Goal: Share content: Share content

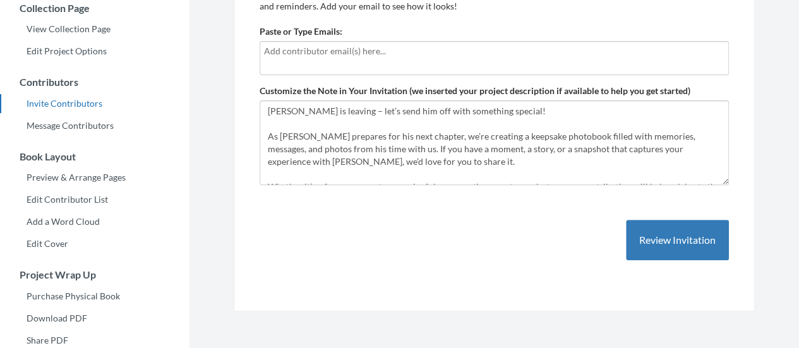
scroll to position [63, 0]
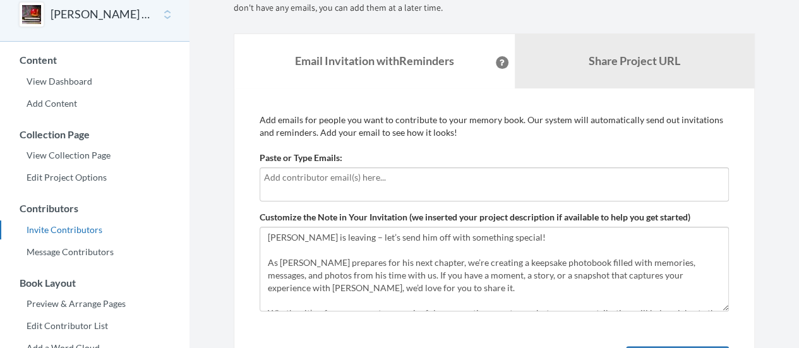
click at [543, 171] on input "text" at bounding box center [494, 178] width 461 height 14
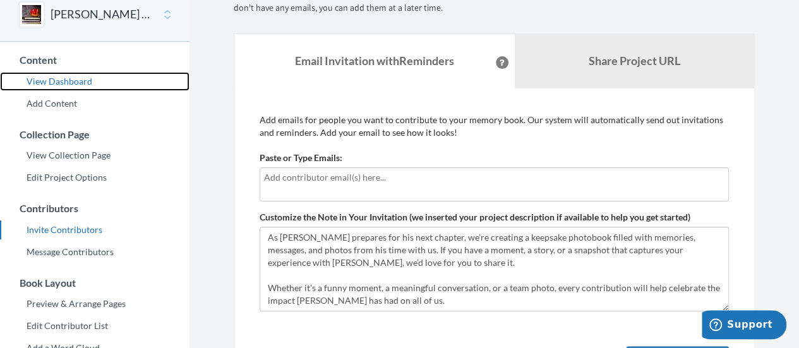
click at [77, 83] on link "View Dashboard" at bounding box center [95, 81] width 190 height 19
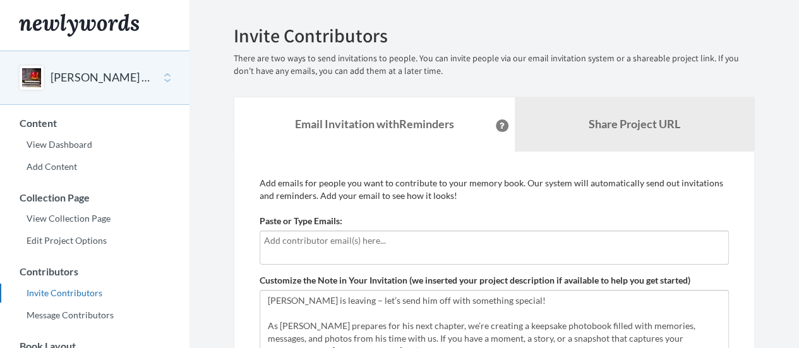
click at [327, 248] on div at bounding box center [494, 248] width 469 height 34
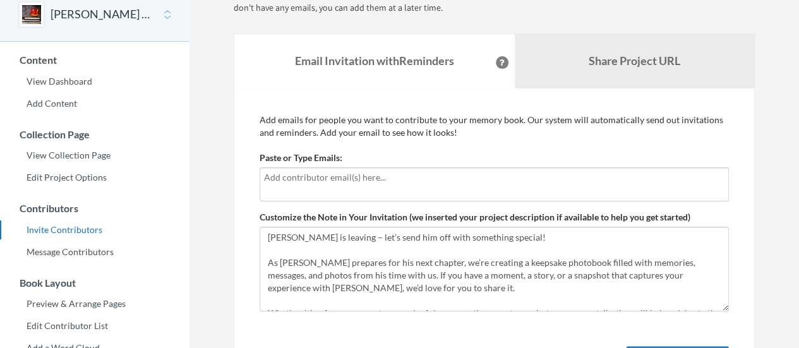
scroll to position [25, 0]
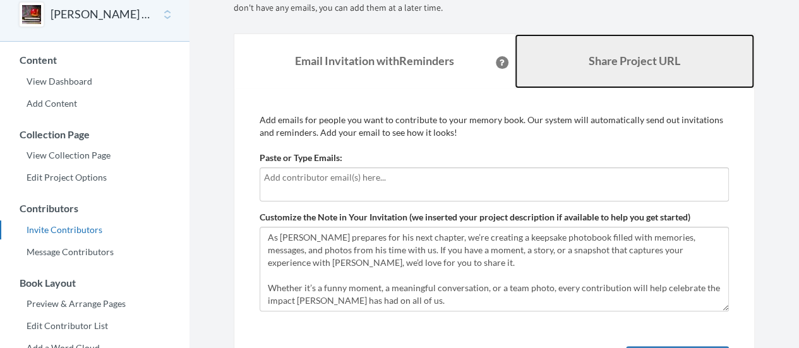
click at [581, 69] on link "Share Project URL" at bounding box center [635, 61] width 240 height 54
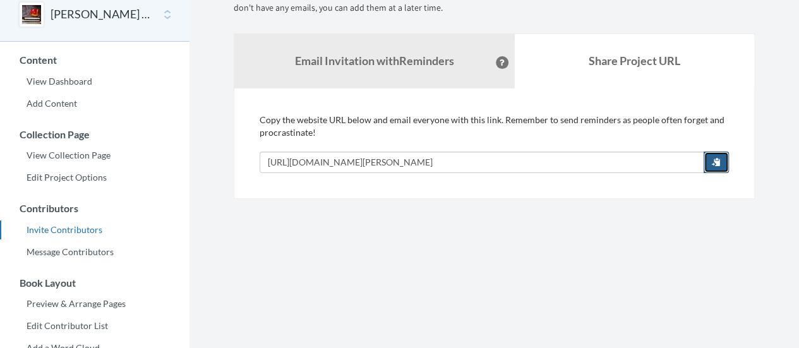
click at [721, 165] on button "button" at bounding box center [716, 162] width 25 height 21
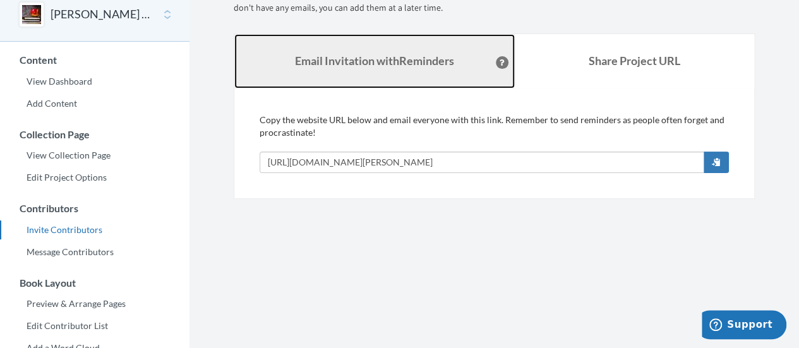
drag, startPoint x: 354, startPoint y: 73, endPoint x: 349, endPoint y: 83, distance: 11.6
click at [354, 73] on link "Email Invitation with Reminders" at bounding box center [374, 61] width 280 height 54
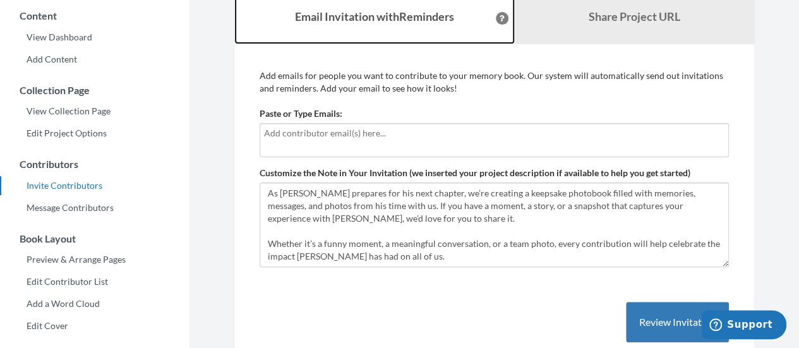
scroll to position [126, 0]
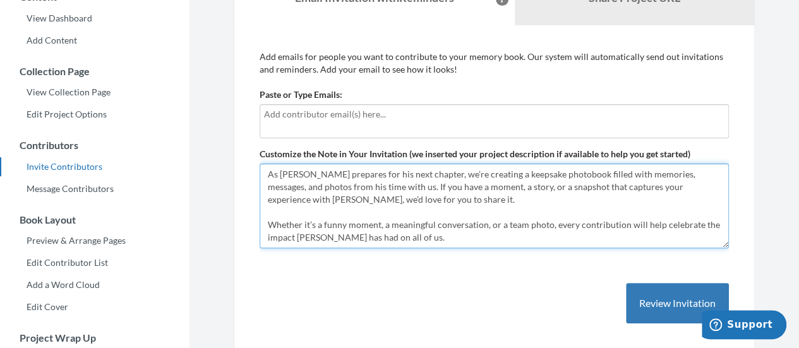
drag, startPoint x: 411, startPoint y: 238, endPoint x: 396, endPoint y: 204, distance: 37.3
click at [396, 204] on textarea "[PERSON_NAME] is leaving – let’s send him off with something special! As [PERSO…" at bounding box center [494, 206] width 469 height 85
click at [393, 200] on textarea "[PERSON_NAME] is leaving – let’s send him off with something special! As [PERSO…" at bounding box center [494, 206] width 469 height 85
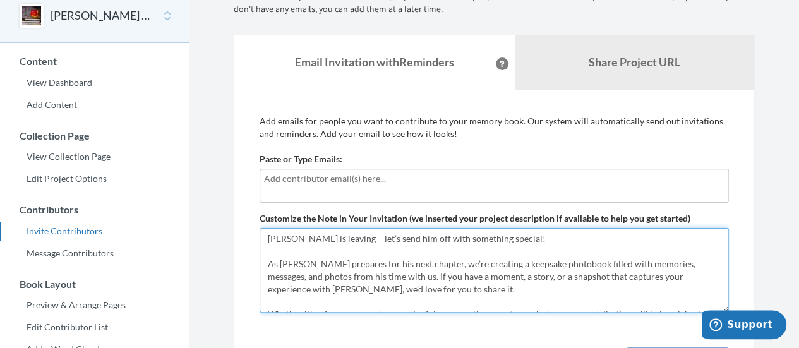
scroll to position [0, 0]
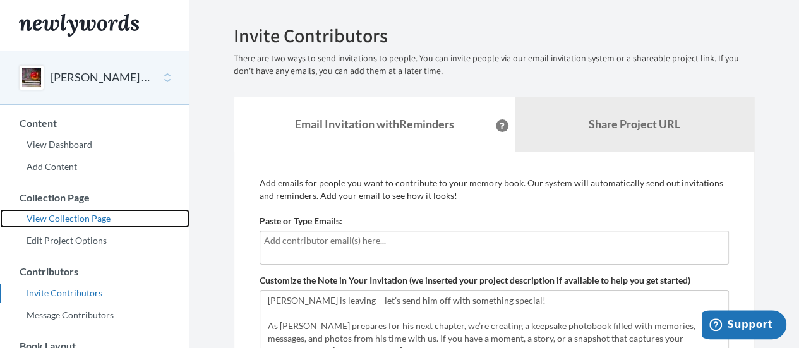
click at [99, 220] on link "View Collection Page" at bounding box center [95, 218] width 190 height 19
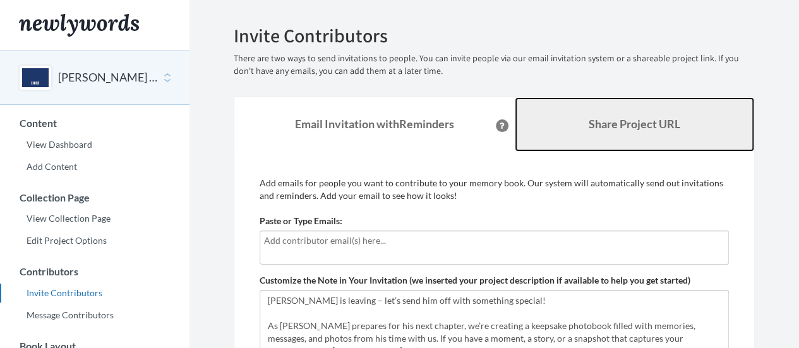
click at [665, 114] on link "Share Project URL" at bounding box center [635, 124] width 240 height 54
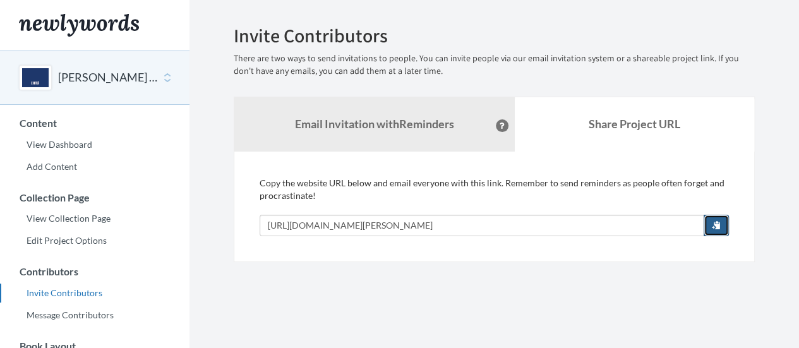
click at [720, 220] on span "button" at bounding box center [716, 224] width 9 height 9
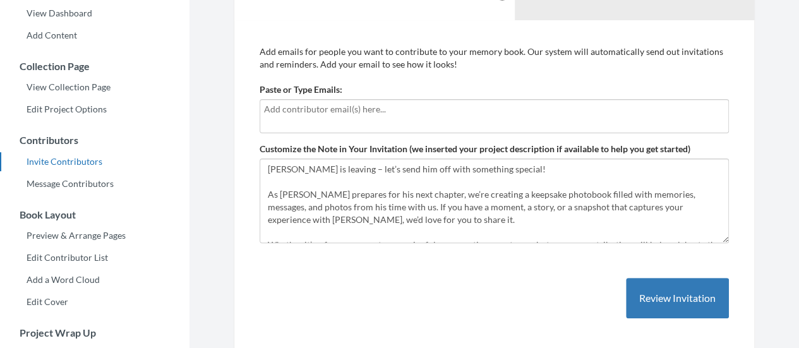
scroll to position [63, 0]
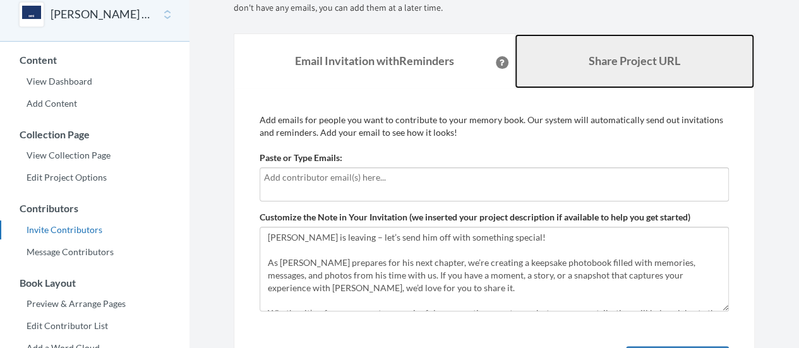
click at [642, 69] on link "Share Project URL" at bounding box center [635, 61] width 240 height 54
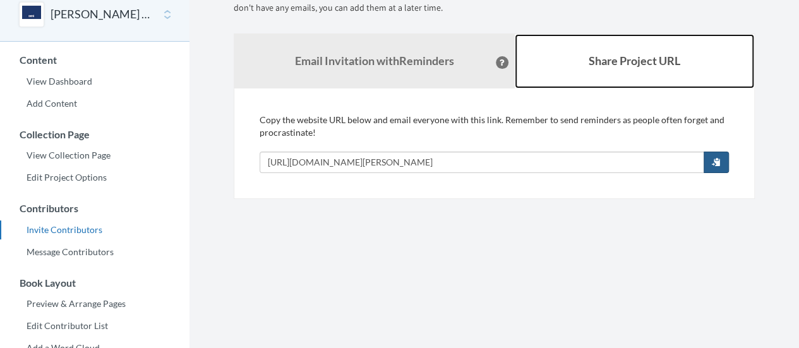
scroll to position [0, 0]
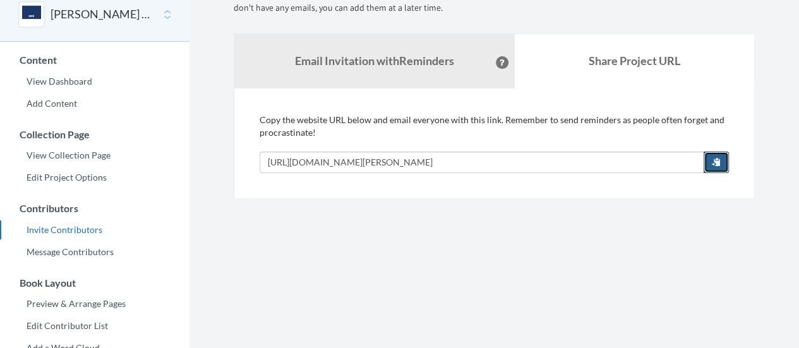
click at [714, 157] on span "button" at bounding box center [716, 161] width 9 height 9
